Goal: Information Seeking & Learning: Learn about a topic

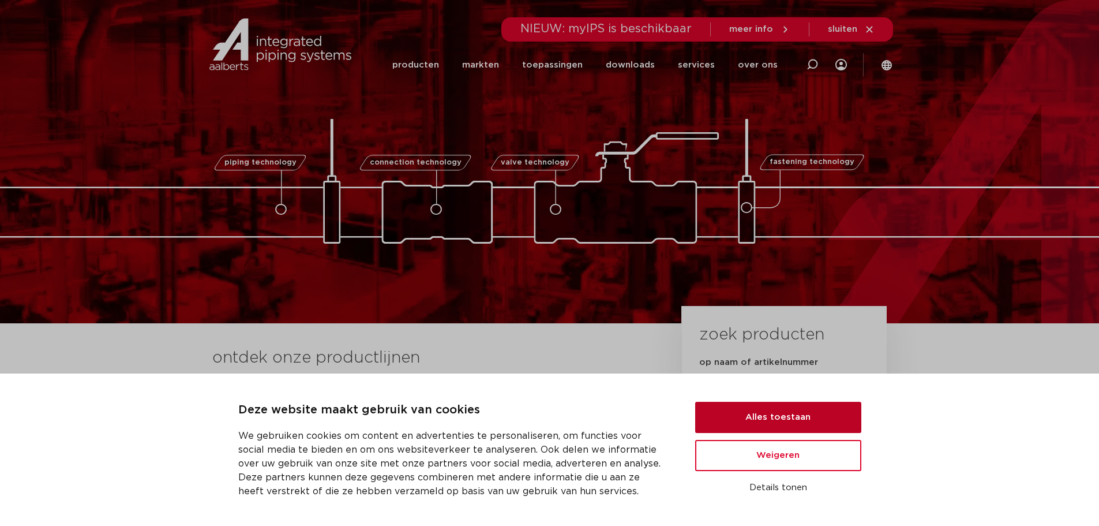
click at [752, 414] on button "Alles toestaan" at bounding box center [778, 417] width 166 height 31
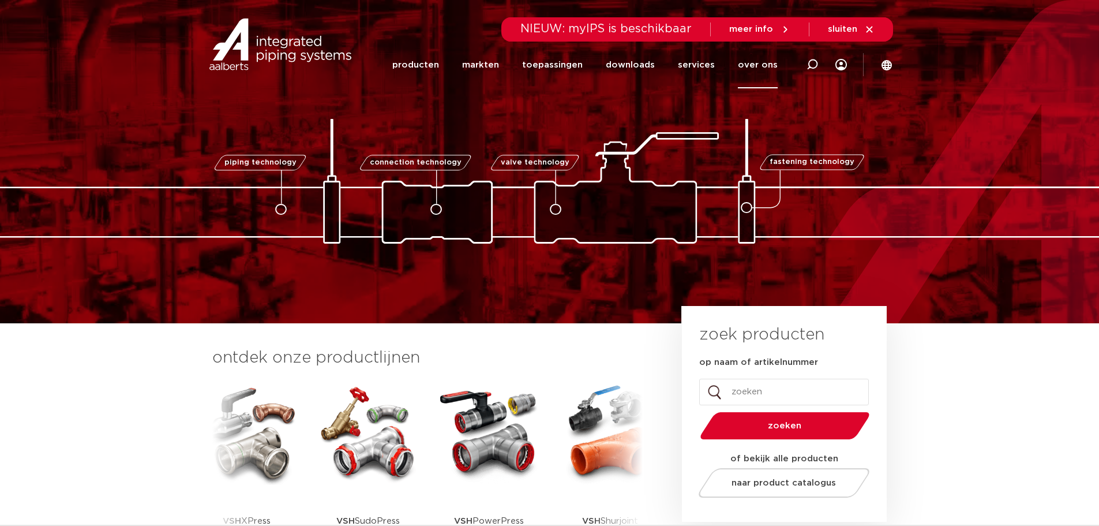
click at [766, 65] on link "over ons" at bounding box center [758, 65] width 40 height 47
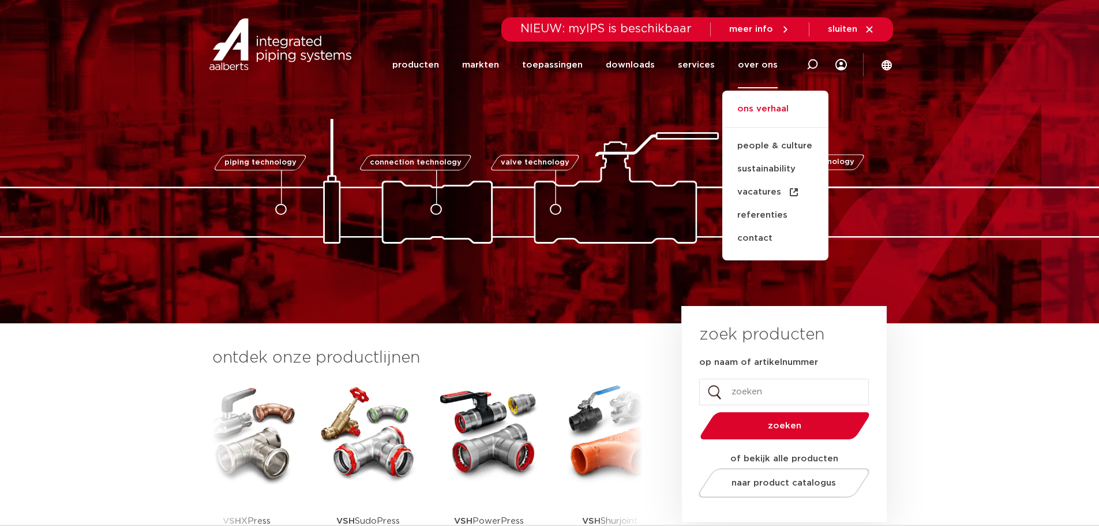
click at [762, 108] on link "ons verhaal" at bounding box center [775, 114] width 106 height 25
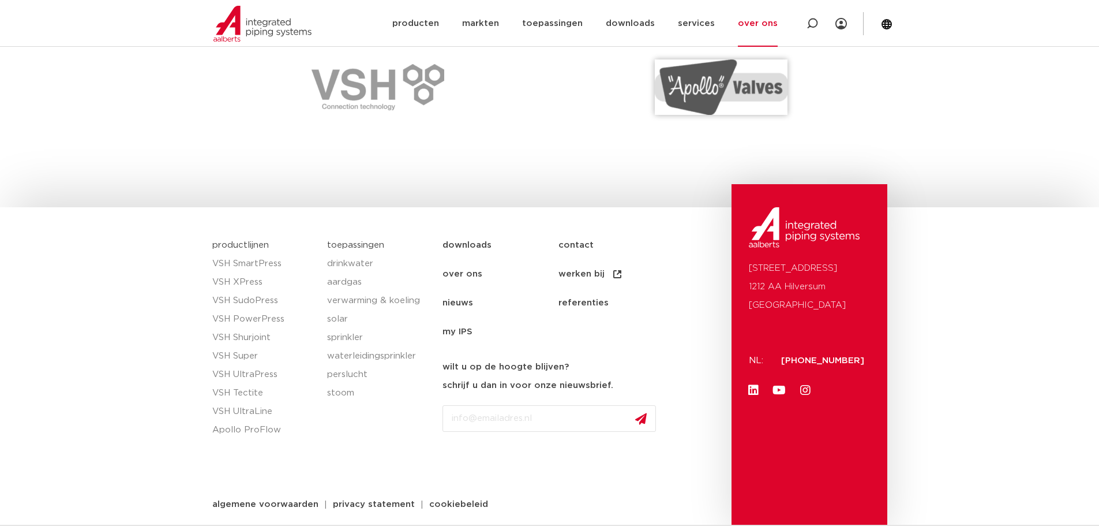
scroll to position [1718, 0]
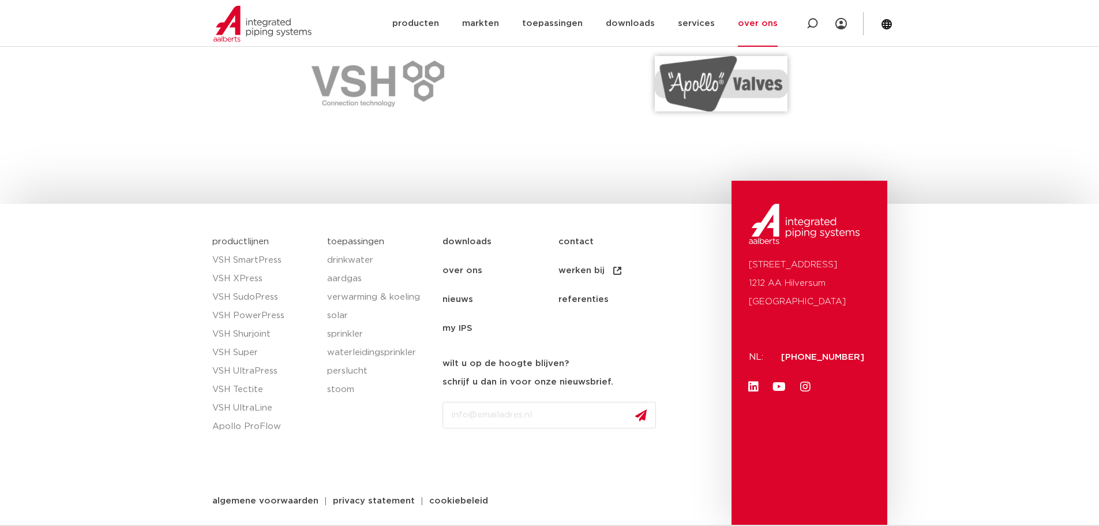
click at [462, 268] on link "over ons" at bounding box center [501, 270] width 116 height 29
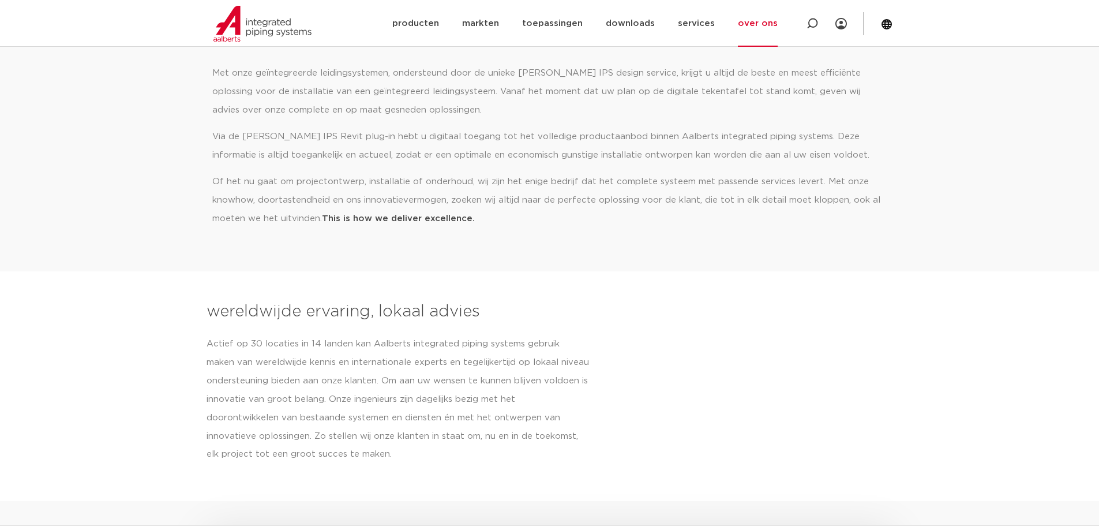
scroll to position [519, 0]
